Goal: Find specific page/section: Find specific page/section

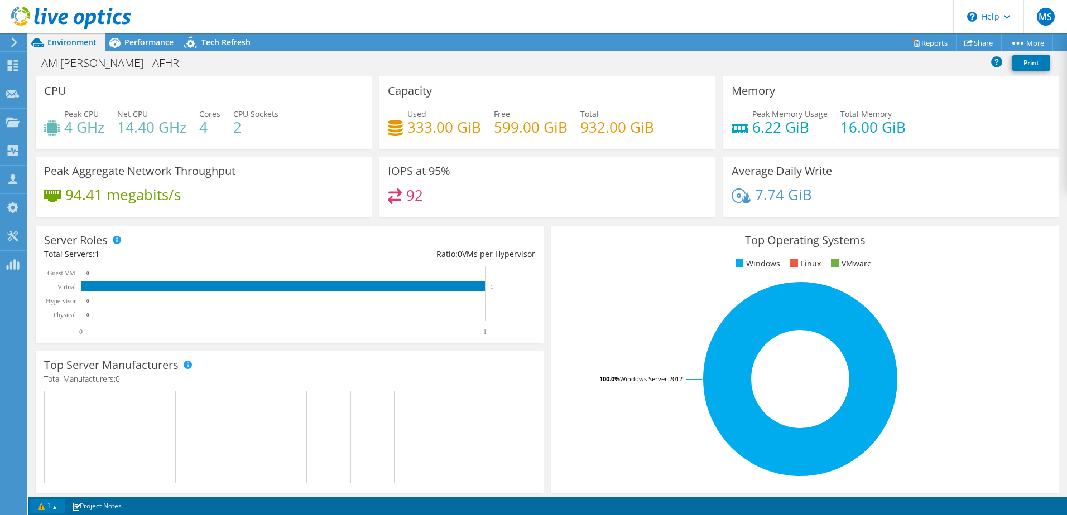
click at [59, 503] on link "1" at bounding box center [47, 506] width 35 height 14
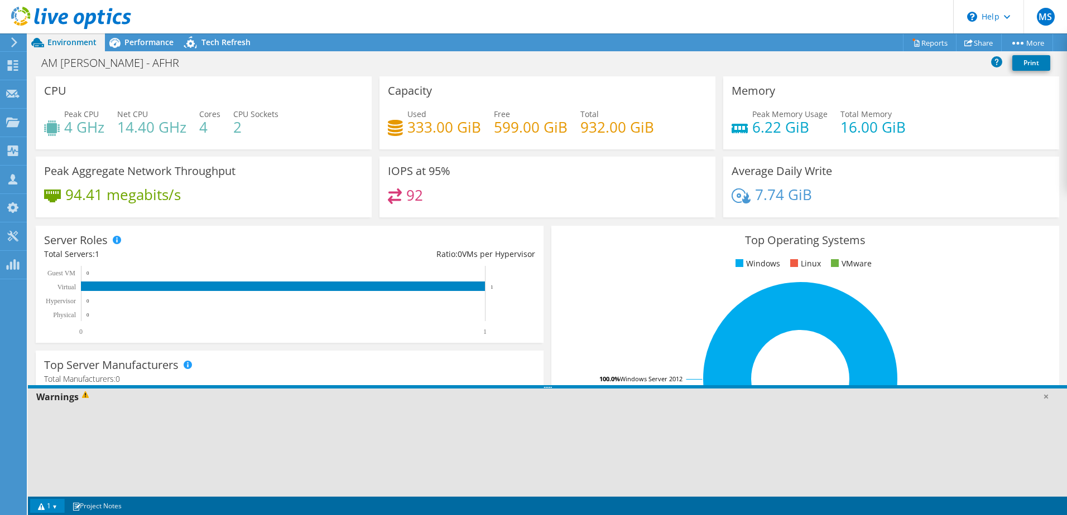
click at [59, 503] on link "1" at bounding box center [47, 506] width 35 height 14
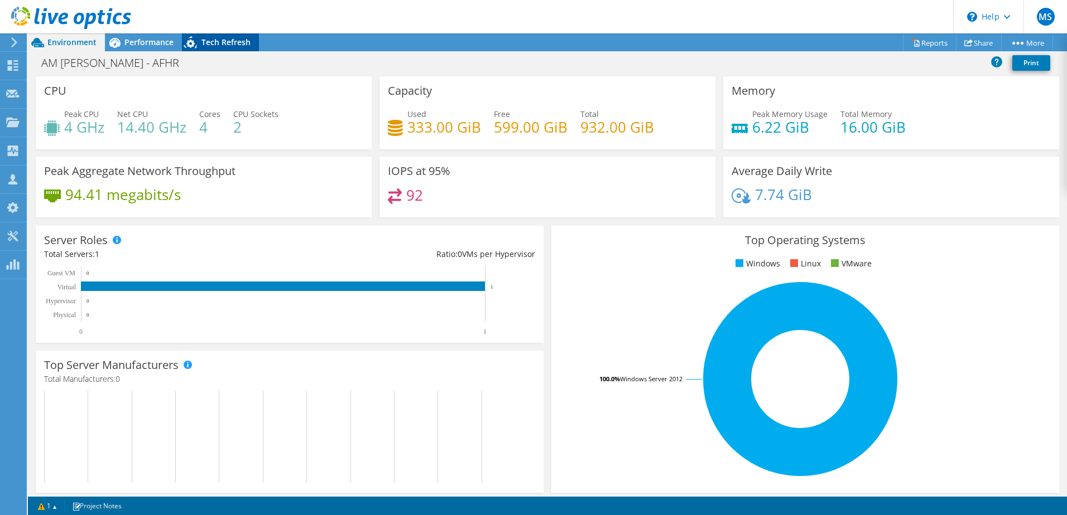
click at [218, 36] on div "Tech Refresh" at bounding box center [220, 42] width 77 height 18
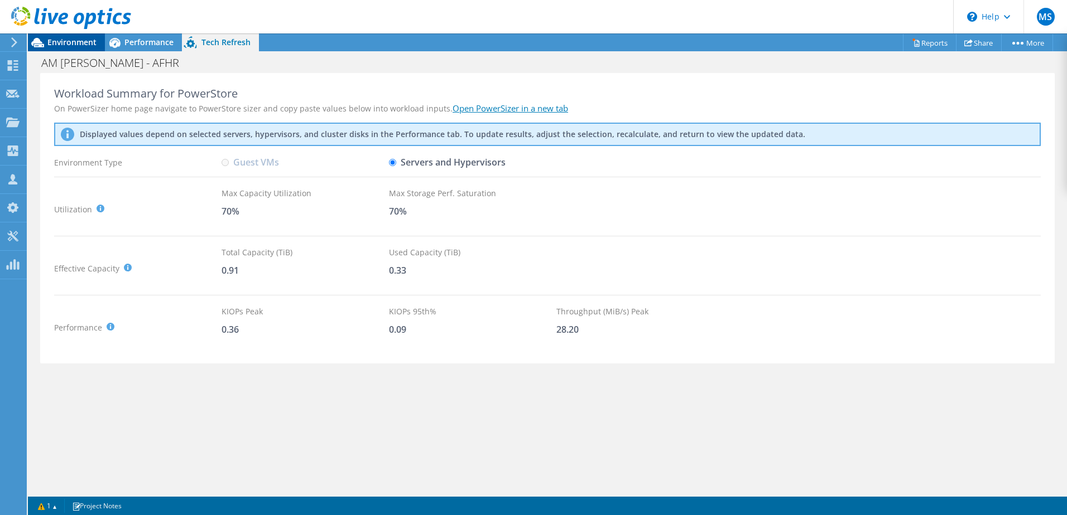
click at [68, 47] on span "Environment" at bounding box center [71, 42] width 49 height 11
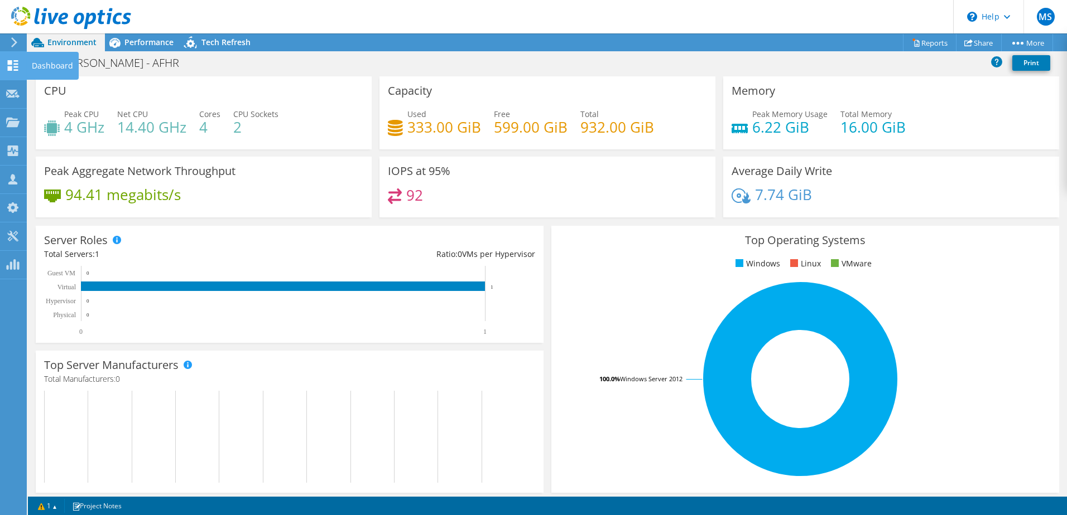
click at [40, 65] on div "Dashboard" at bounding box center [52, 66] width 52 height 28
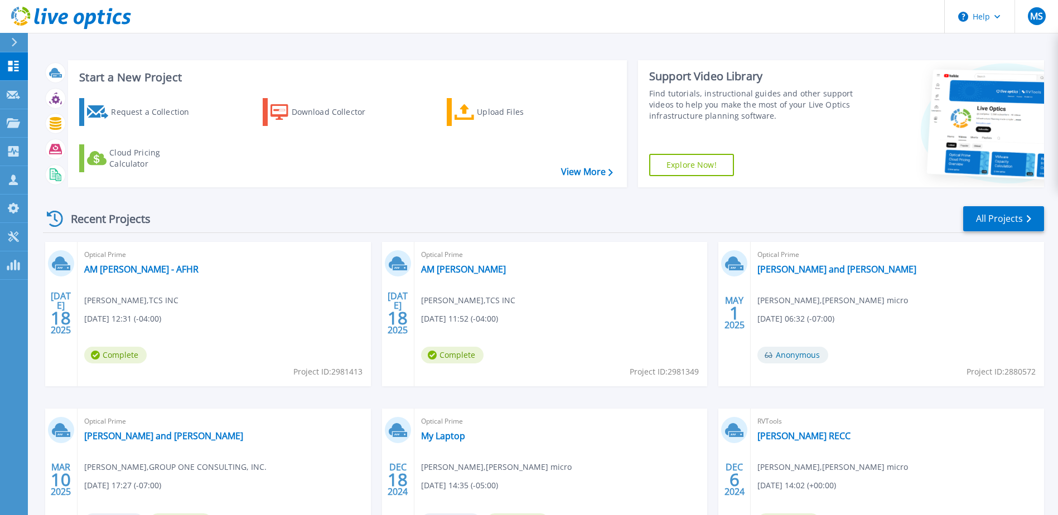
click at [62, 18] on icon at bounding box center [63, 19] width 9 height 12
